Goal: Find specific page/section: Find specific page/section

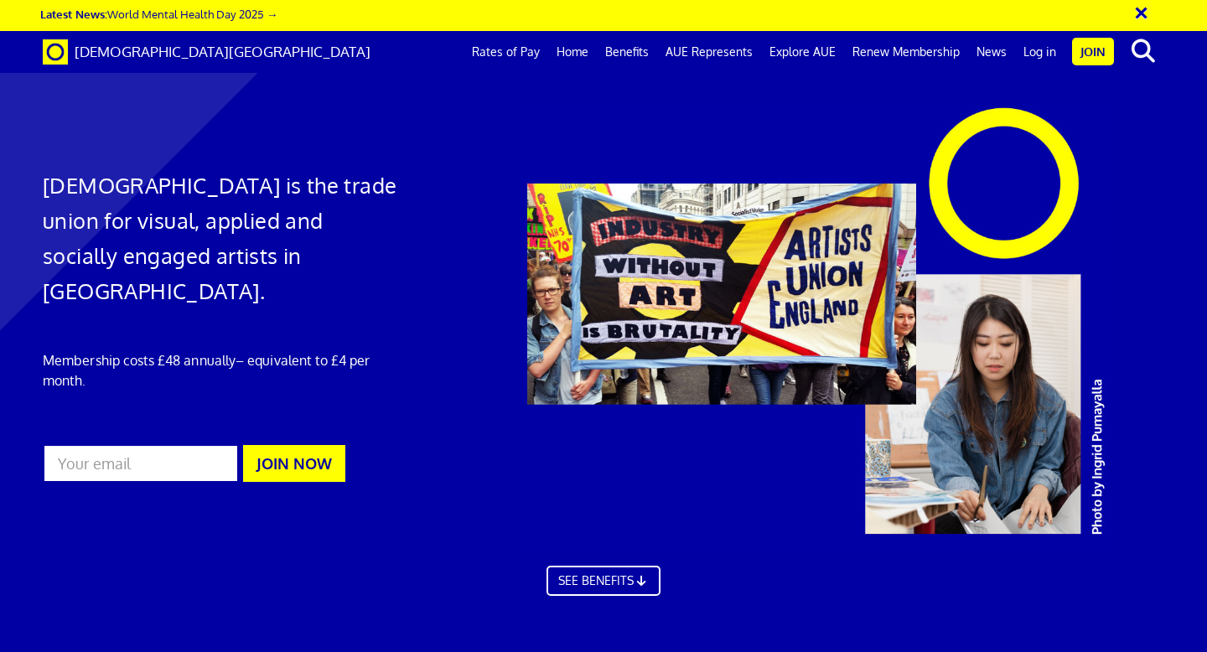
scroll to position [0, 9]
click at [1041, 51] on link "Log in" at bounding box center [1039, 52] width 49 height 42
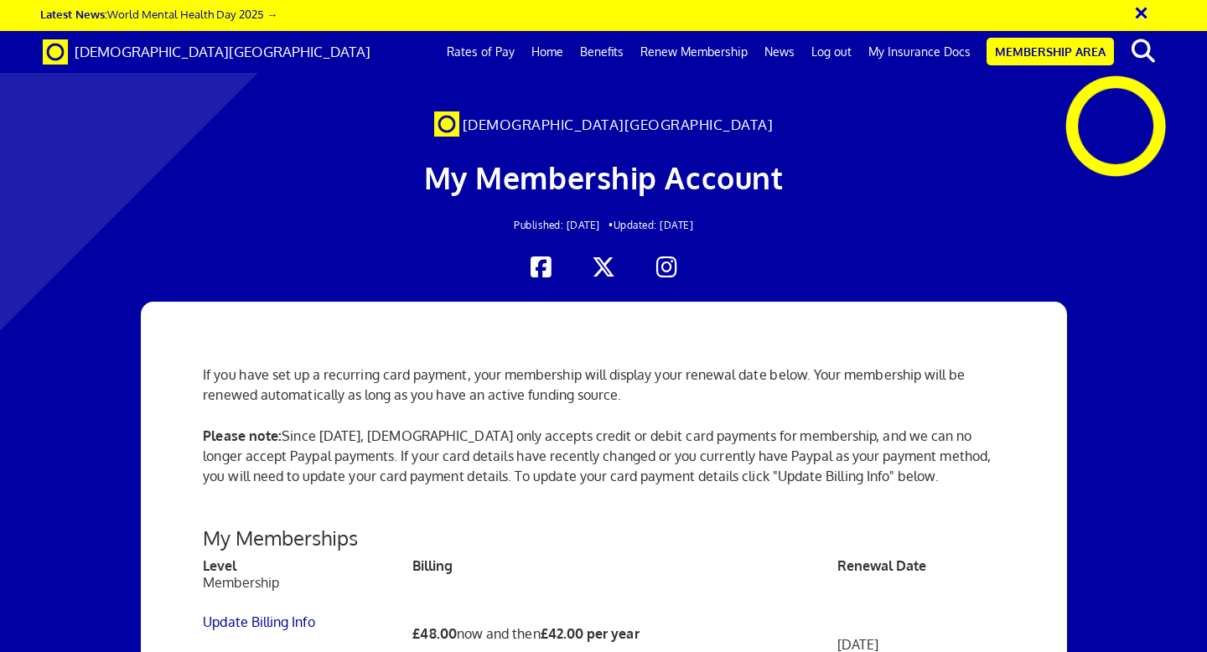
scroll to position [0, 9]
click at [911, 47] on link "My Insurance Docs" at bounding box center [919, 52] width 119 height 42
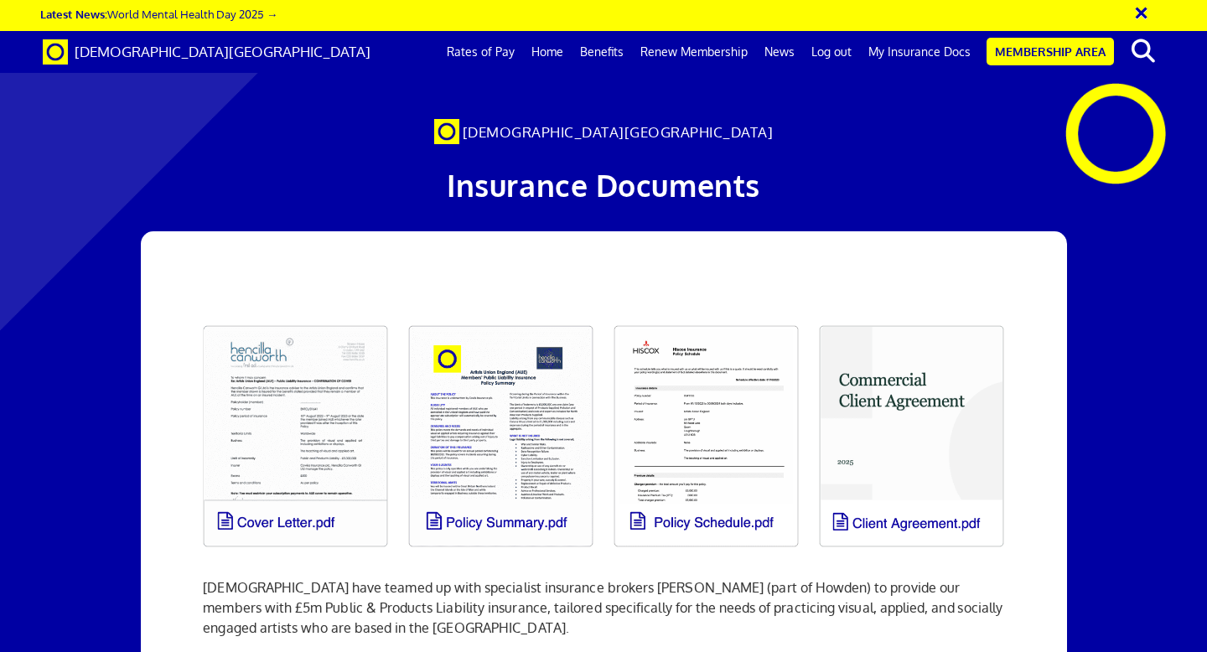
scroll to position [256, 0]
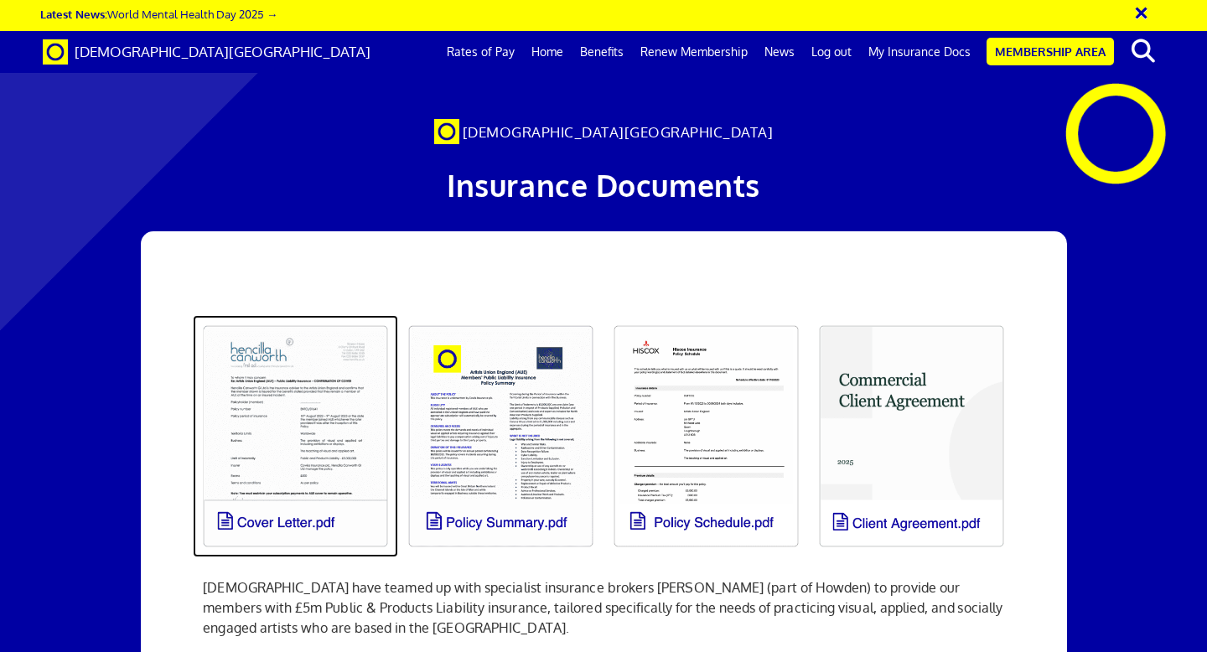
click at [345, 315] on link at bounding box center [295, 436] width 205 height 242
